Goal: Check status: Check status

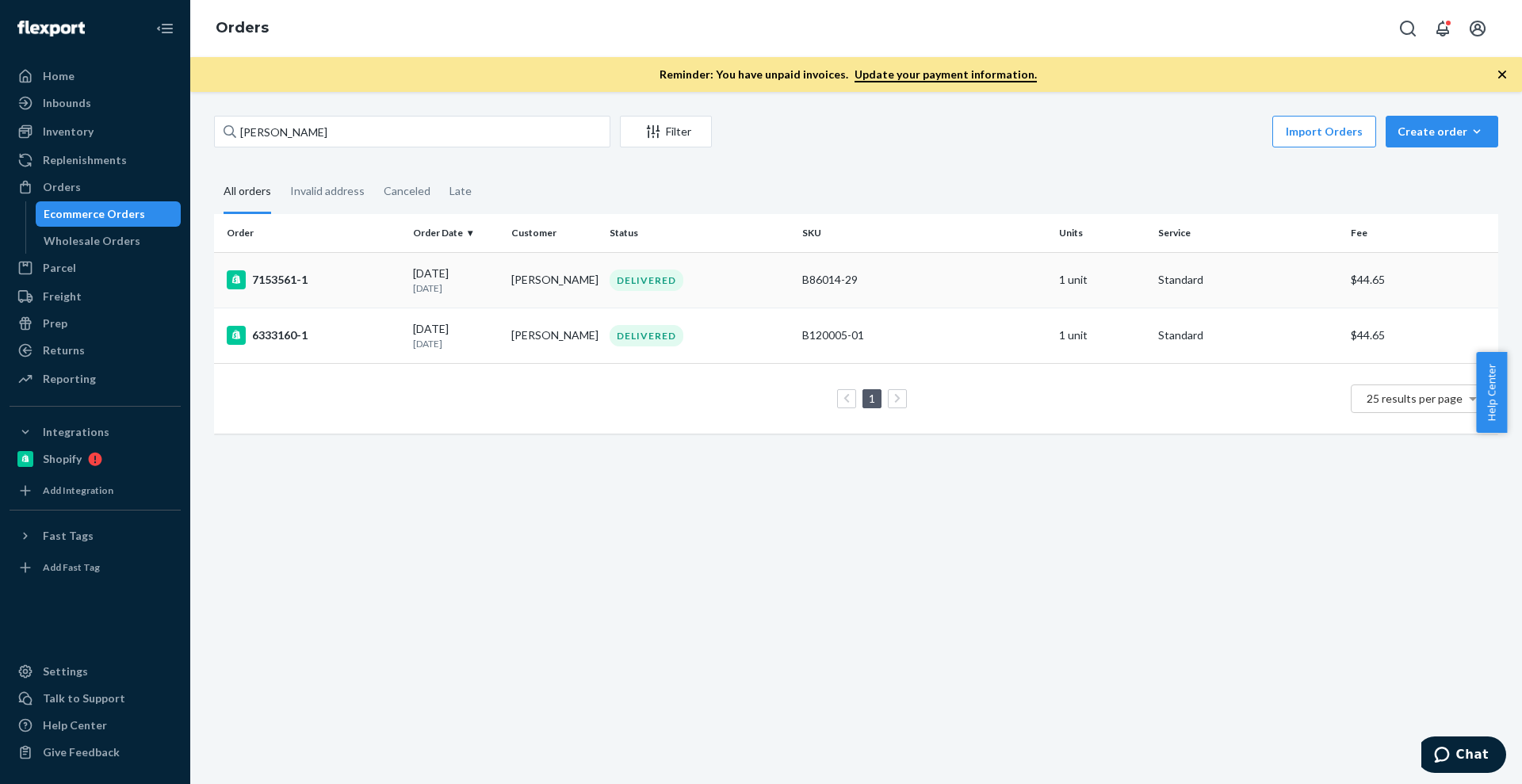
click at [318, 267] on td "7153561-1" at bounding box center [311, 280] width 193 height 56
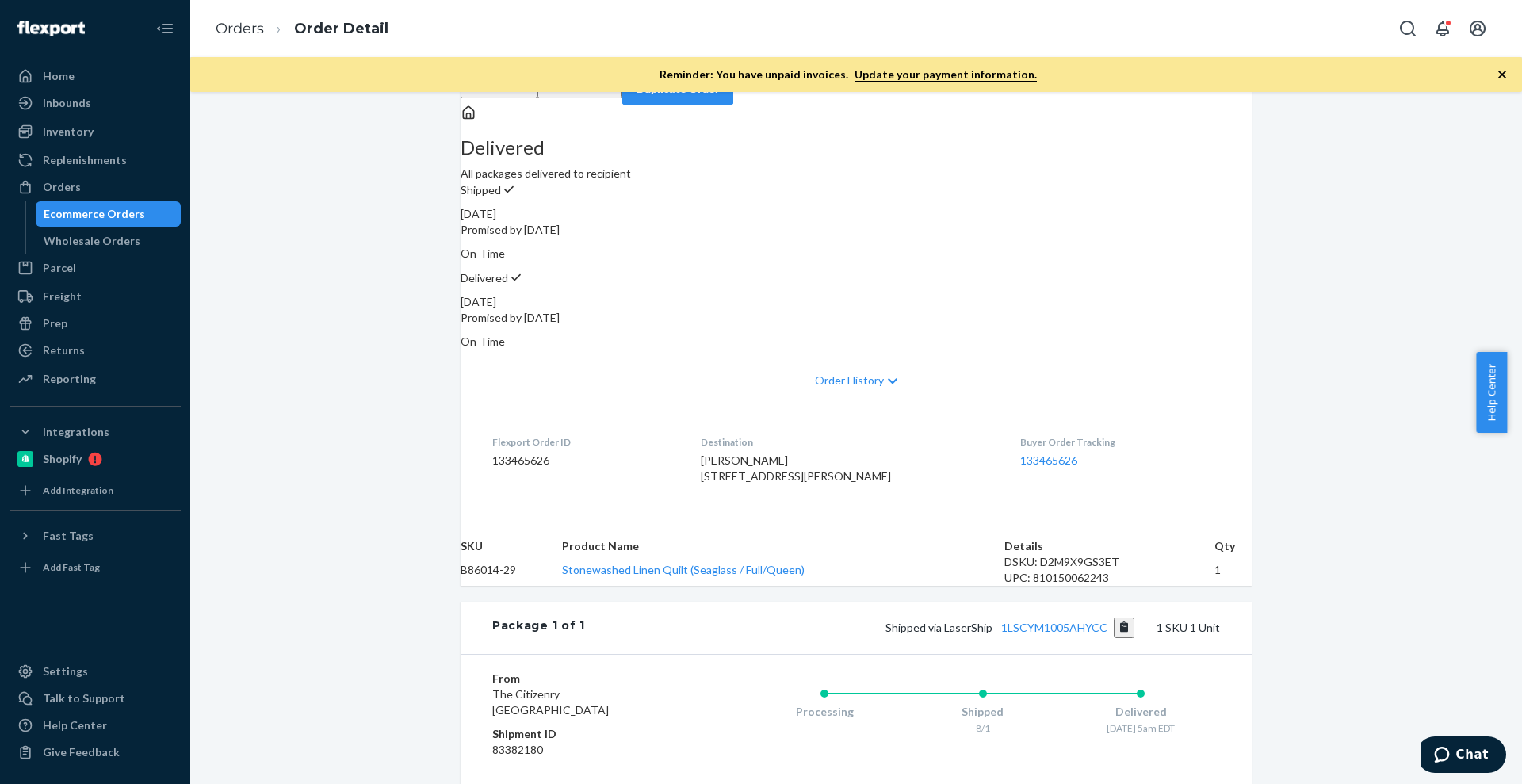
scroll to position [99, 0]
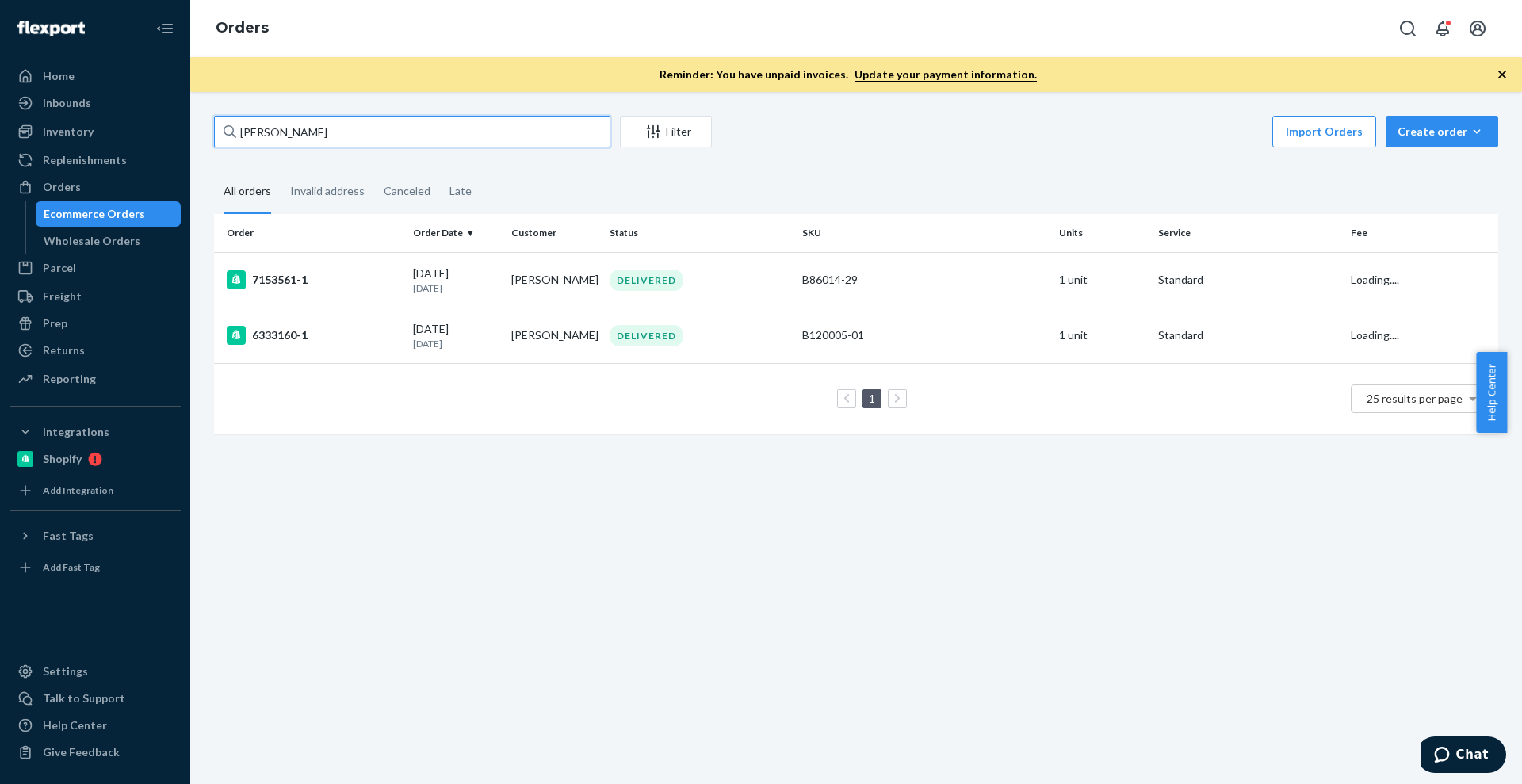
click at [429, 128] on input "[PERSON_NAME]" at bounding box center [412, 132] width 397 height 32
click at [360, 117] on input "[PERSON_NAME]" at bounding box center [412, 132] width 397 height 32
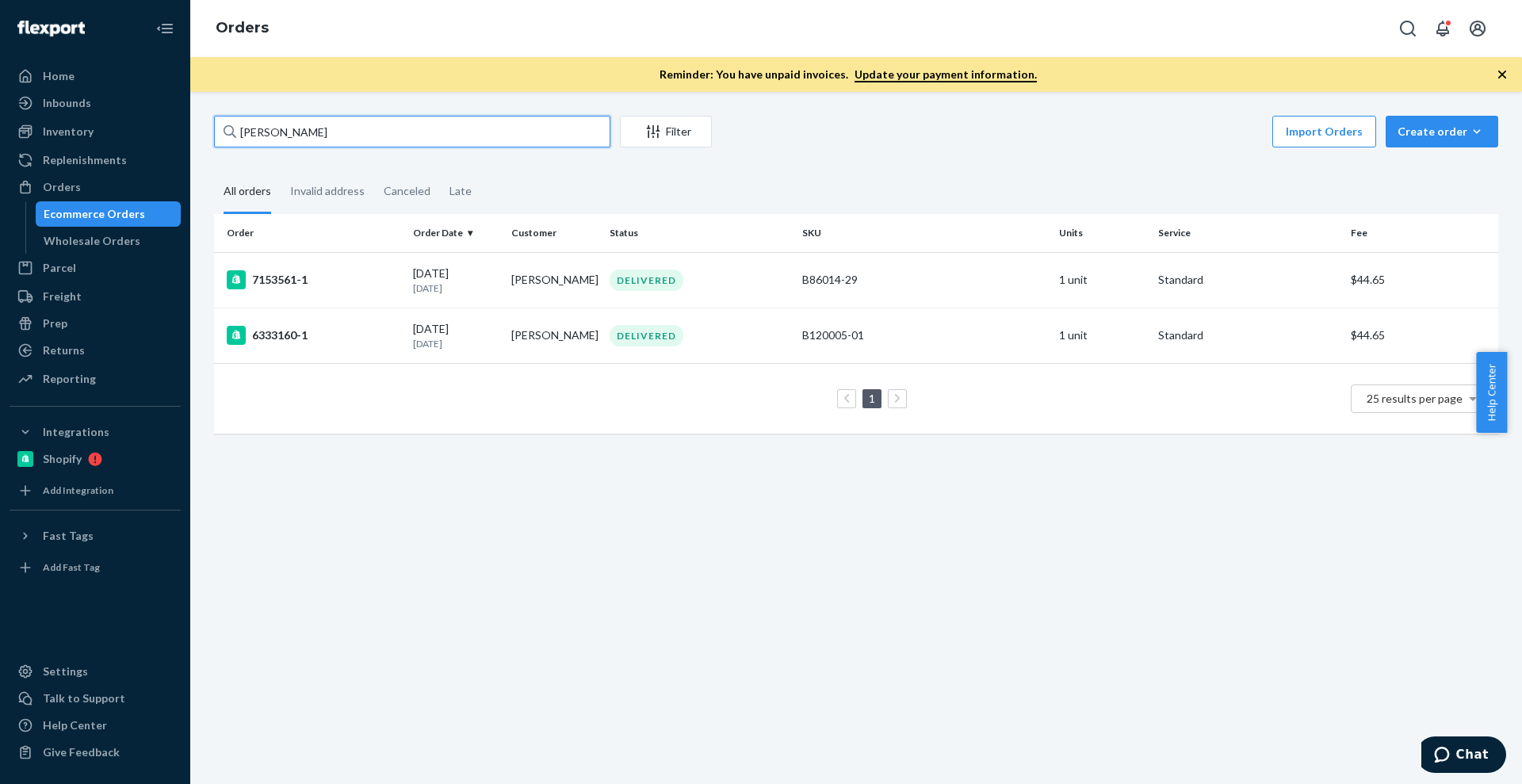
paste input "[PERSON_NAME]"
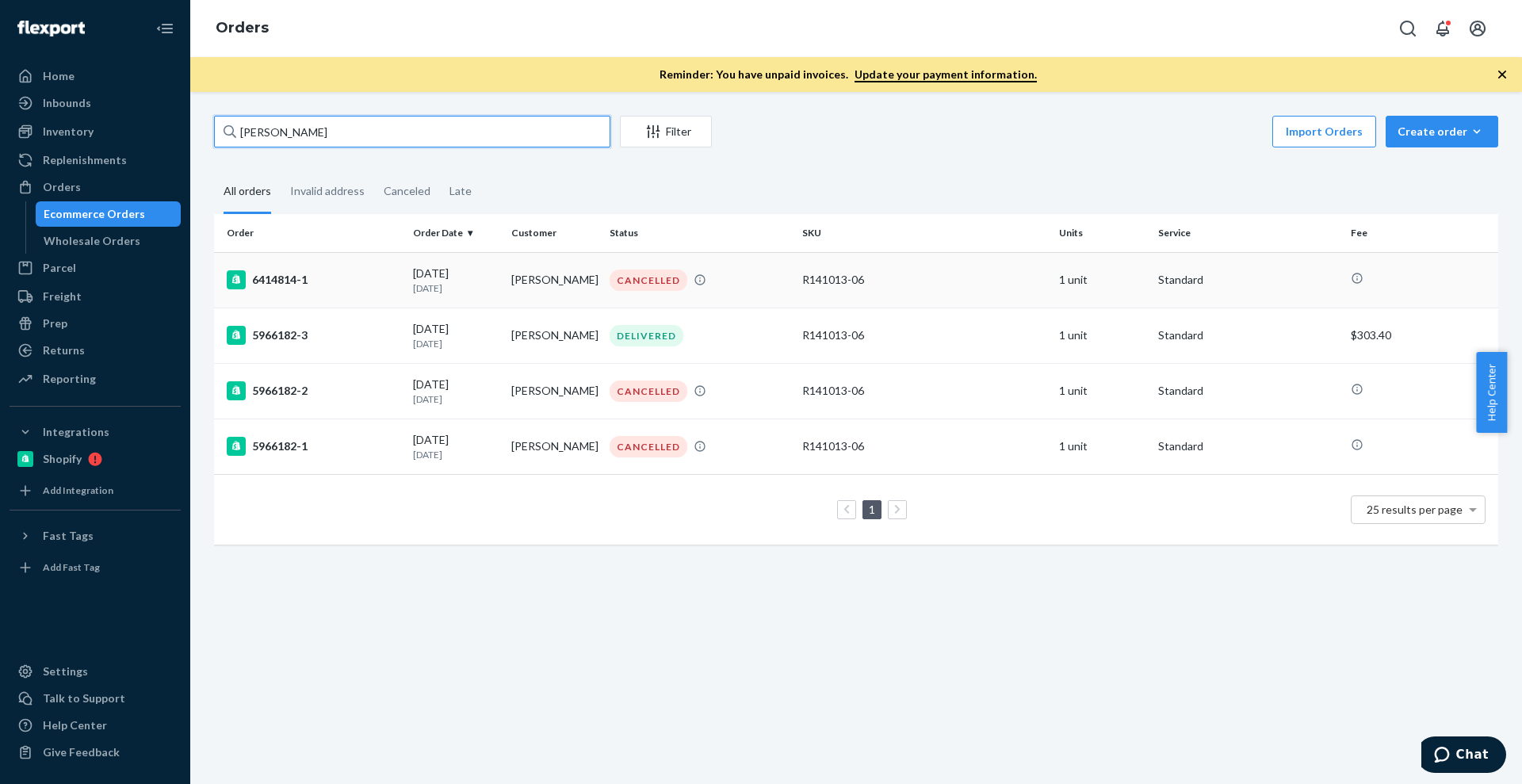
type input "[PERSON_NAME]"
click at [391, 271] on div "6414814-1" at bounding box center [313, 279] width 173 height 19
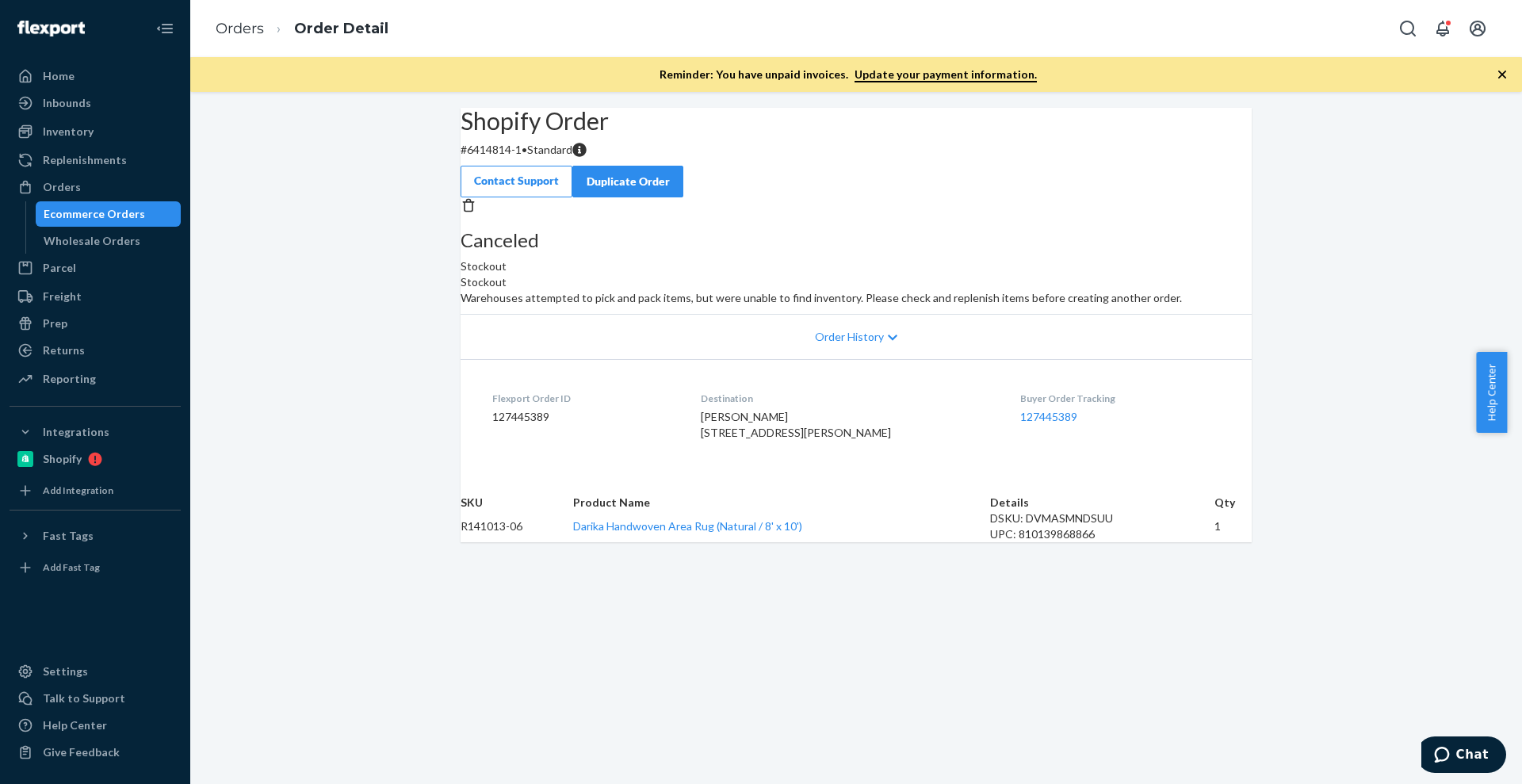
click at [862, 359] on div "Order History" at bounding box center [855, 336] width 791 height 45
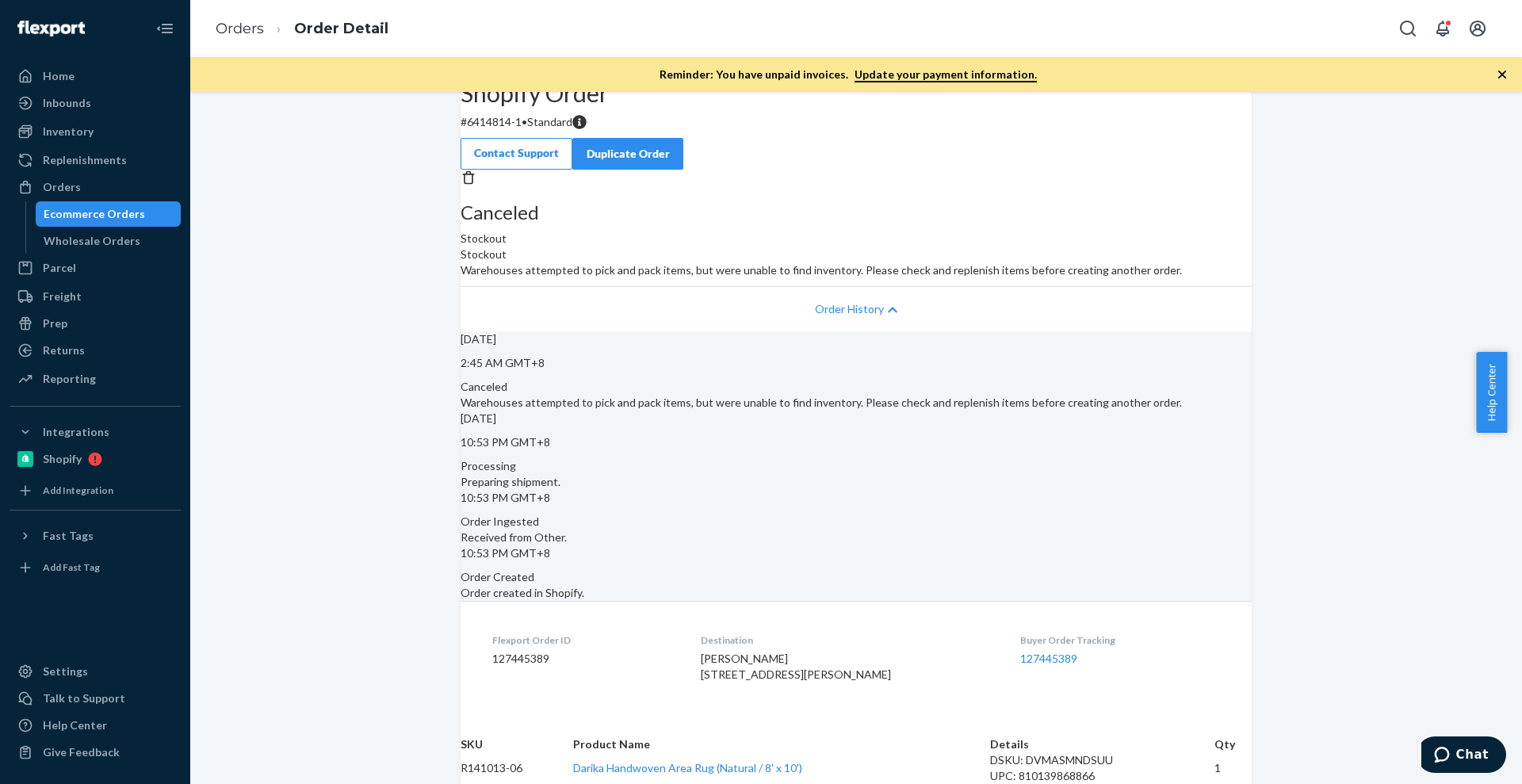
scroll to position [99, 0]
